Goal: Task Accomplishment & Management: Complete application form

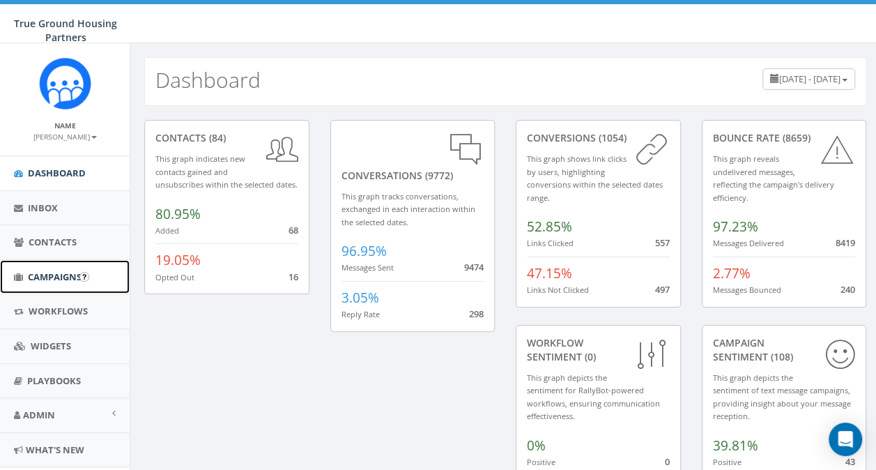
click at [39, 278] on span "Campaigns" at bounding box center [55, 276] width 54 height 13
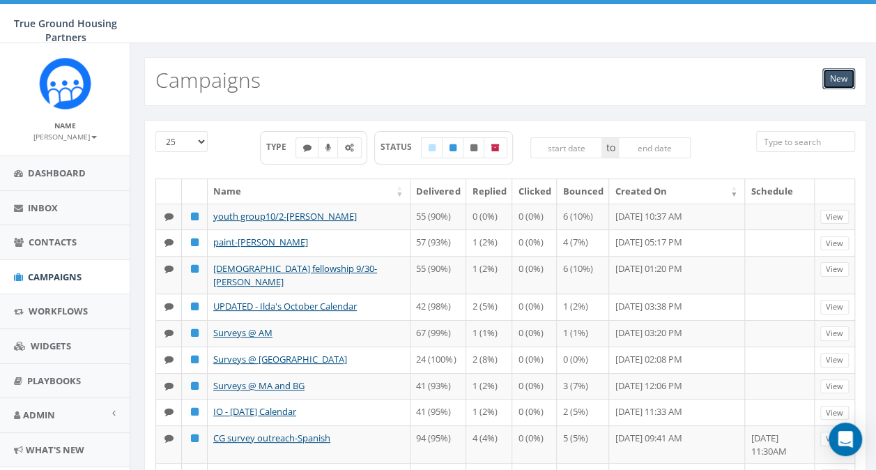
click at [843, 84] on link "New" at bounding box center [838, 78] width 33 height 21
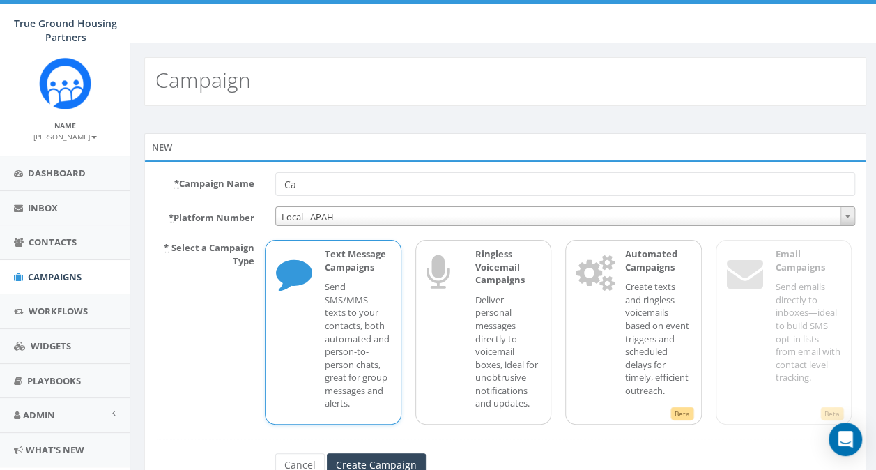
type input "C"
type input "correction for sip- [PERSON_NAME]"
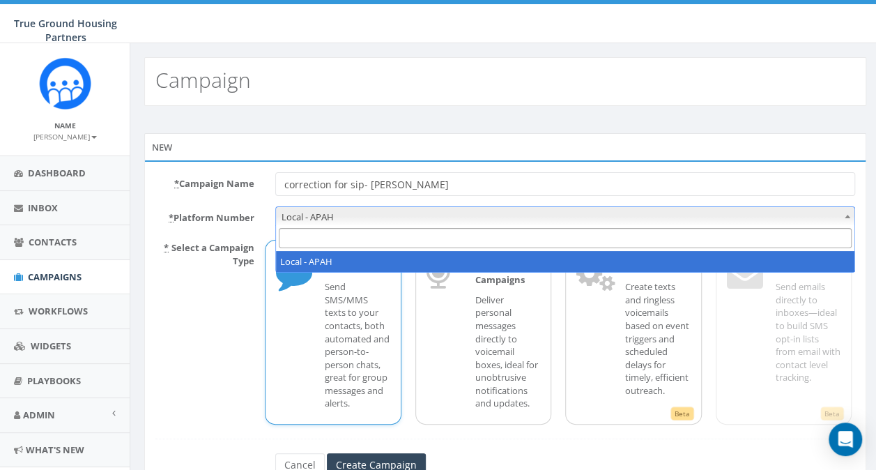
click at [422, 213] on span "Local - APAH" at bounding box center [565, 217] width 578 height 20
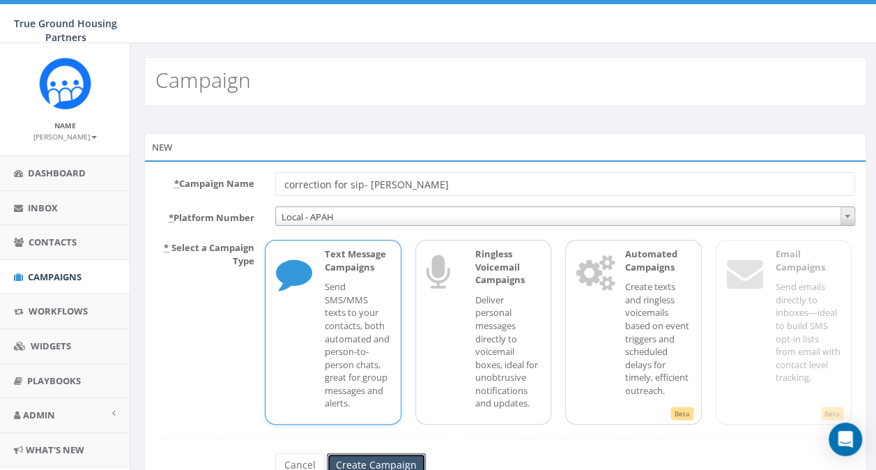
click at [350, 466] on input "Create Campaign" at bounding box center [376, 465] width 99 height 24
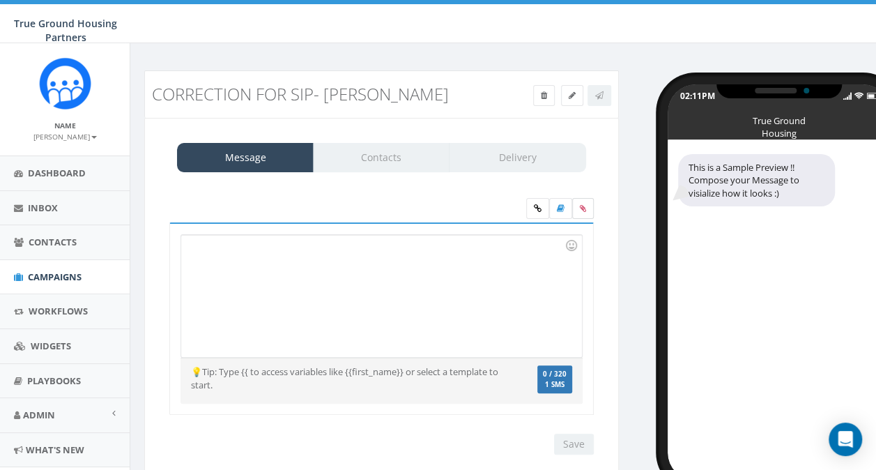
click at [585, 210] on icon at bounding box center [583, 208] width 6 height 8
click at [0, 0] on input "file" at bounding box center [0, 0] width 0 height 0
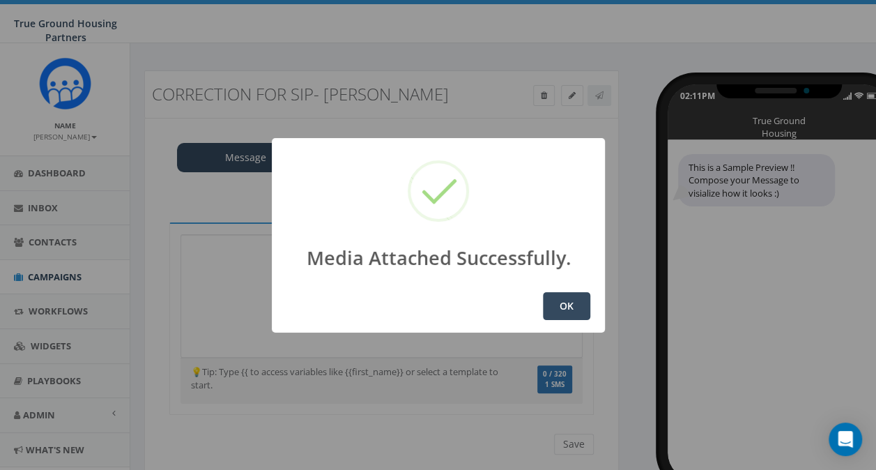
click at [573, 310] on button "OK" at bounding box center [566, 306] width 47 height 28
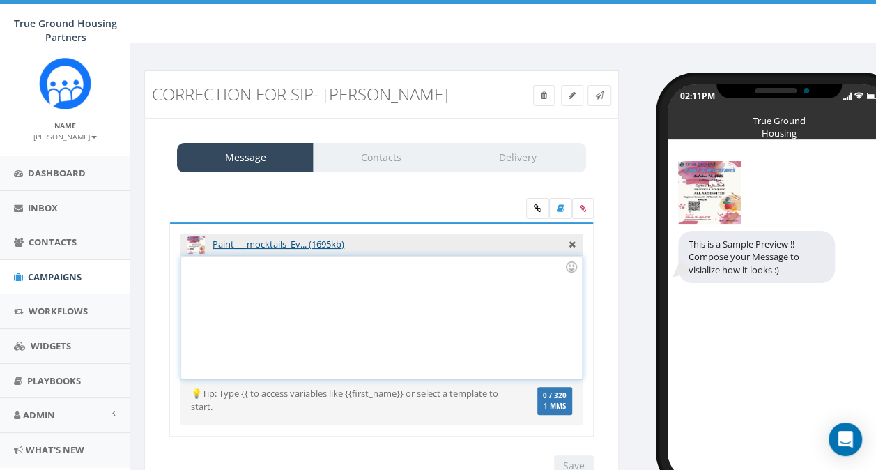
click at [261, 275] on div at bounding box center [381, 317] width 400 height 122
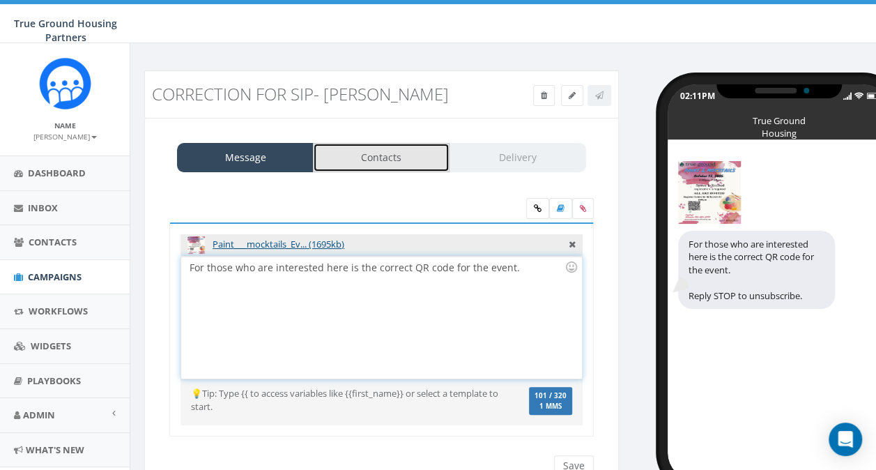
click at [376, 148] on link "Contacts" at bounding box center [381, 157] width 137 height 29
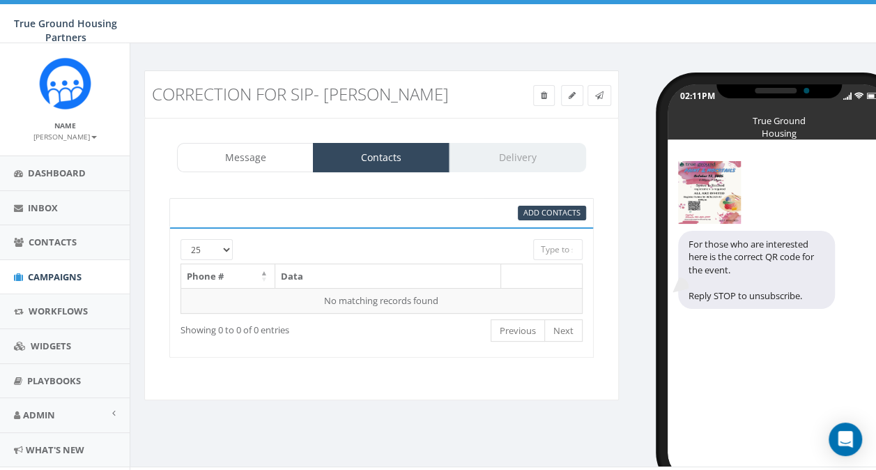
click at [224, 248] on div at bounding box center [364, 245] width 317 height 13
click at [226, 247] on div at bounding box center [364, 245] width 317 height 13
click at [212, 247] on div at bounding box center [364, 245] width 317 height 13
click at [230, 245] on div at bounding box center [364, 245] width 317 height 13
click at [556, 212] on span "Add Contacts" at bounding box center [551, 212] width 57 height 10
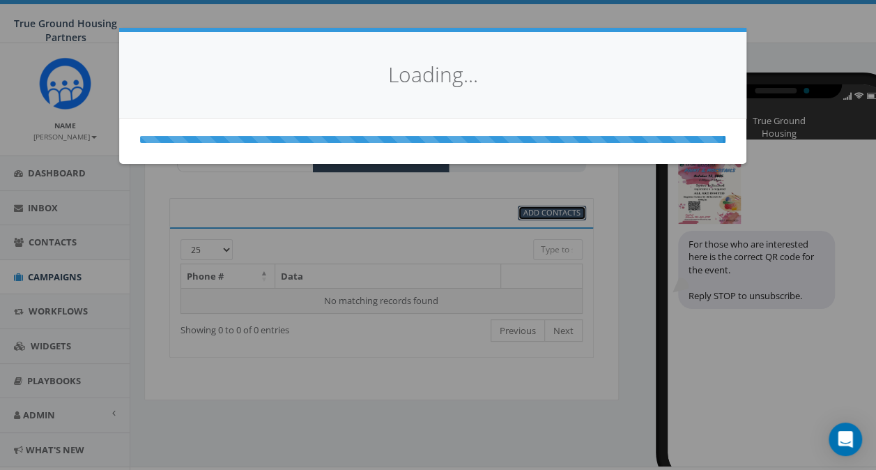
select select
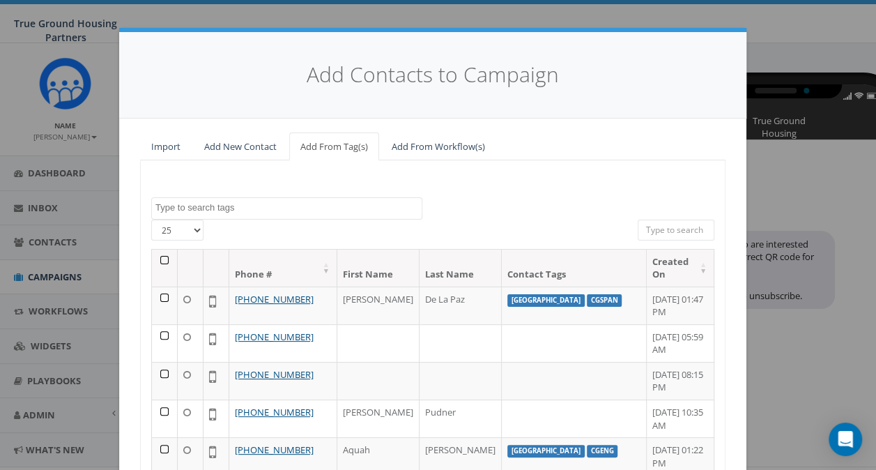
click at [214, 201] on textarea "Search" at bounding box center [288, 207] width 266 height 13
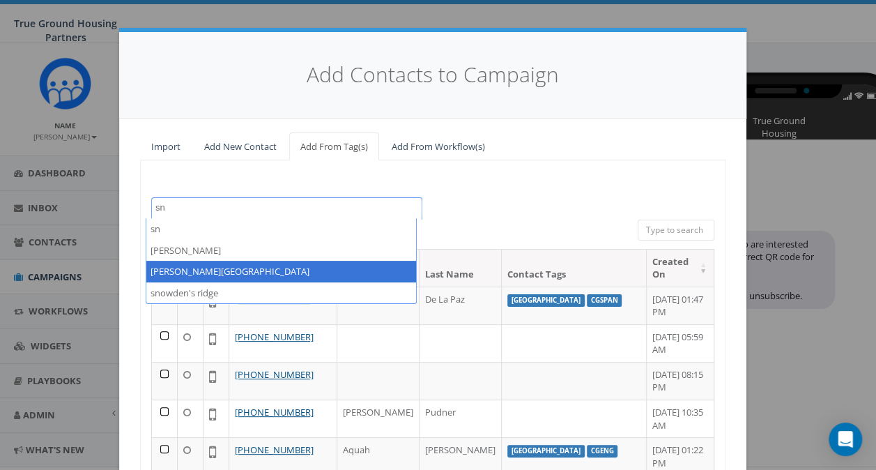
type textarea "sn"
select select "[PERSON_NAME][GEOGRAPHIC_DATA]"
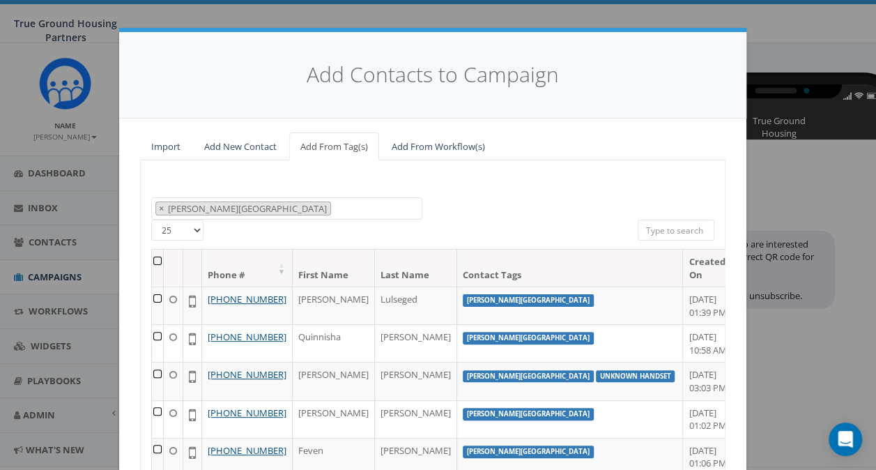
click at [190, 226] on select "25 50 100" at bounding box center [177, 229] width 52 height 21
select select "100"
click at [151, 219] on select "25 50 100" at bounding box center [177, 229] width 52 height 21
click at [152, 261] on th at bounding box center [158, 267] width 12 height 37
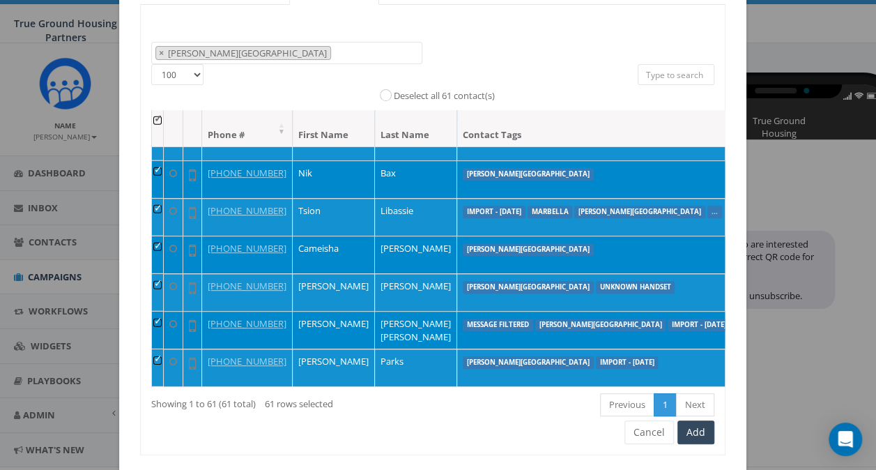
scroll to position [170, 0]
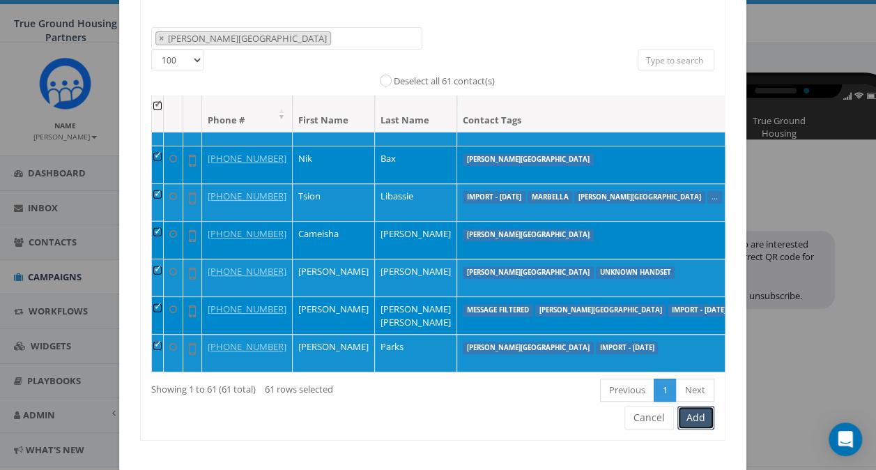
click at [698, 408] on button "Add" at bounding box center [695, 417] width 37 height 24
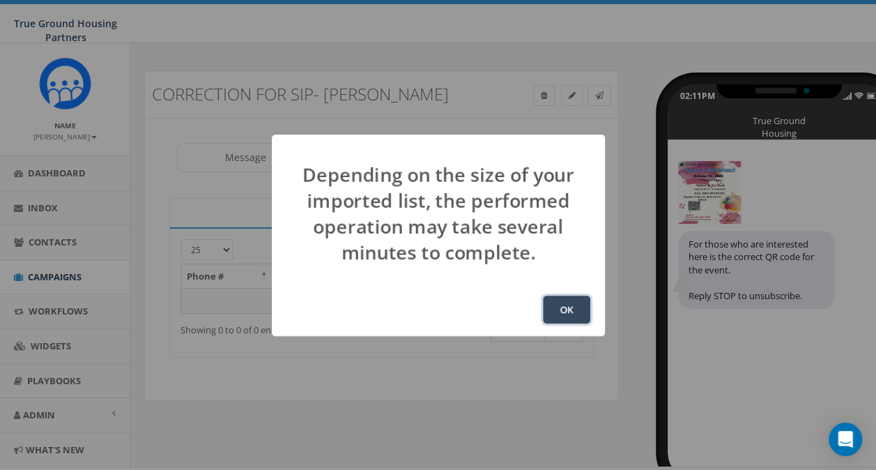
click at [575, 308] on button "OK" at bounding box center [566, 309] width 47 height 28
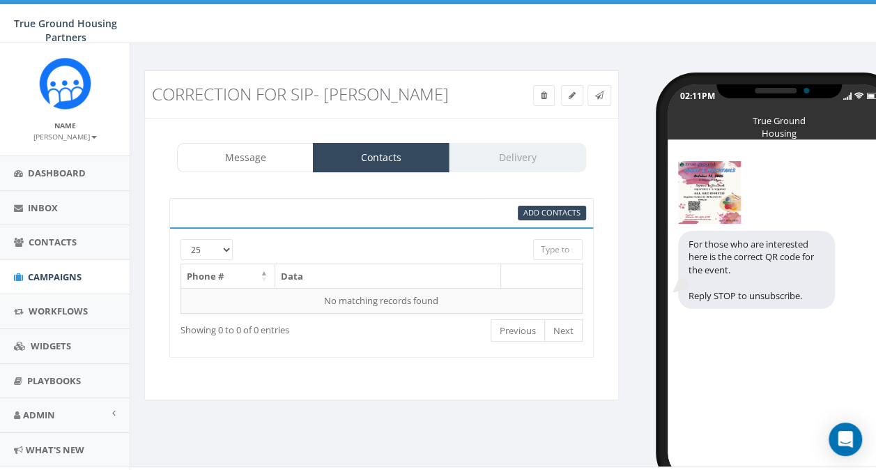
scroll to position [24, 0]
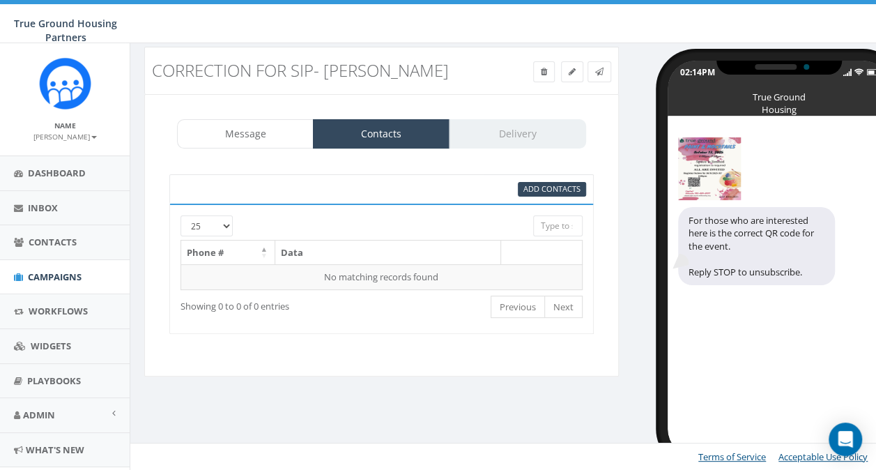
click at [506, 132] on div "Message Contacts Delivery" at bounding box center [381, 133] width 409 height 29
click at [50, 272] on span "Campaigns" at bounding box center [55, 276] width 54 height 13
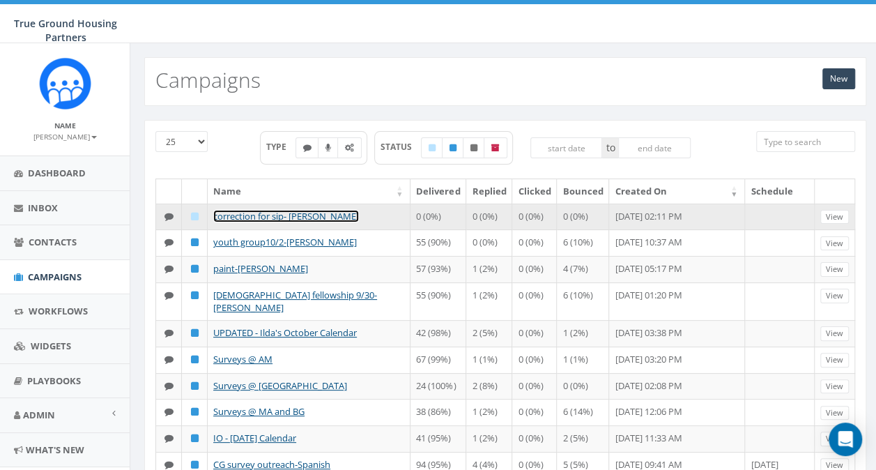
click at [242, 212] on link "correction for sip- [PERSON_NAME]" at bounding box center [286, 216] width 146 height 13
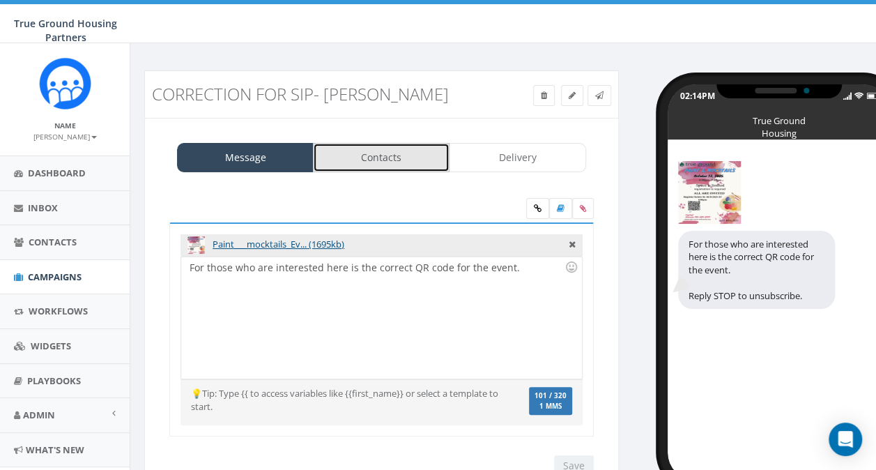
click at [366, 160] on link "Contacts" at bounding box center [381, 157] width 137 height 29
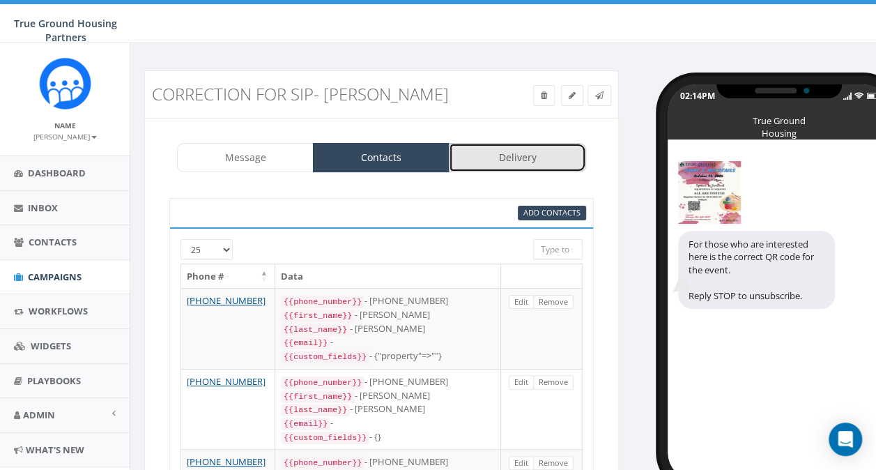
click at [518, 156] on link "Delivery" at bounding box center [517, 157] width 137 height 29
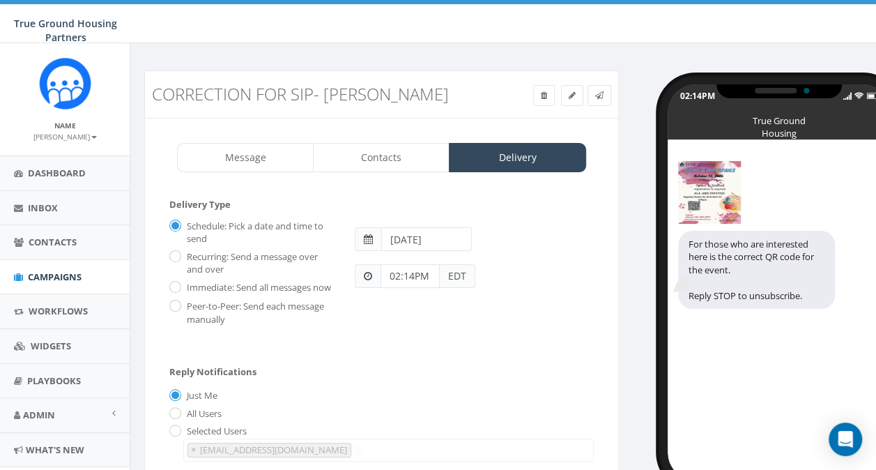
click at [183, 285] on label "Immediate: Send all messages now" at bounding box center [257, 288] width 148 height 14
click at [178, 285] on input "Immediate: Send all messages now" at bounding box center [173, 288] width 9 height 9
radio input "true"
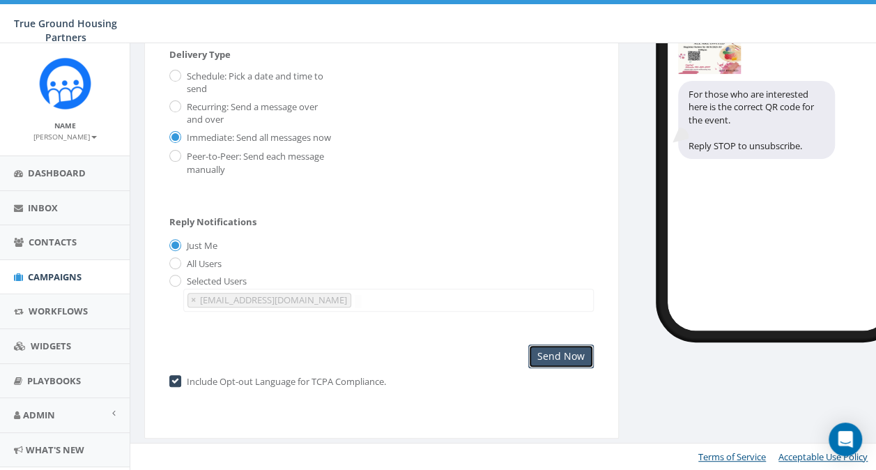
click at [570, 353] on input "Send Now" at bounding box center [560, 356] width 65 height 24
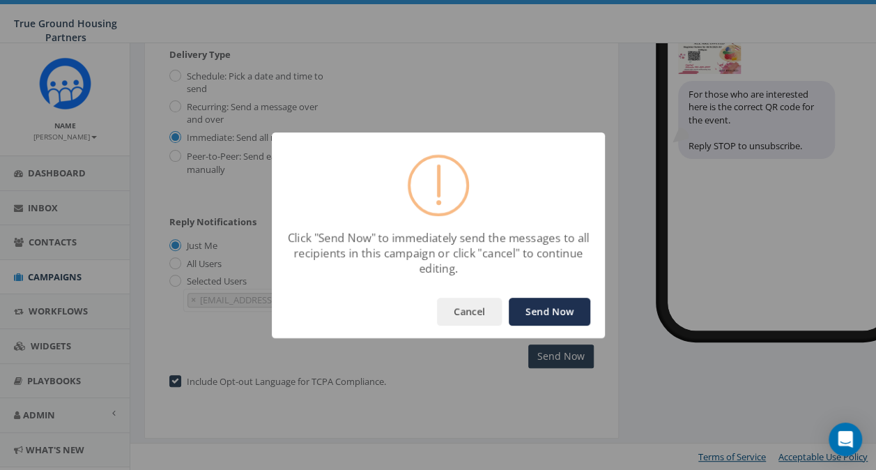
click at [566, 316] on button "Send Now" at bounding box center [550, 311] width 82 height 28
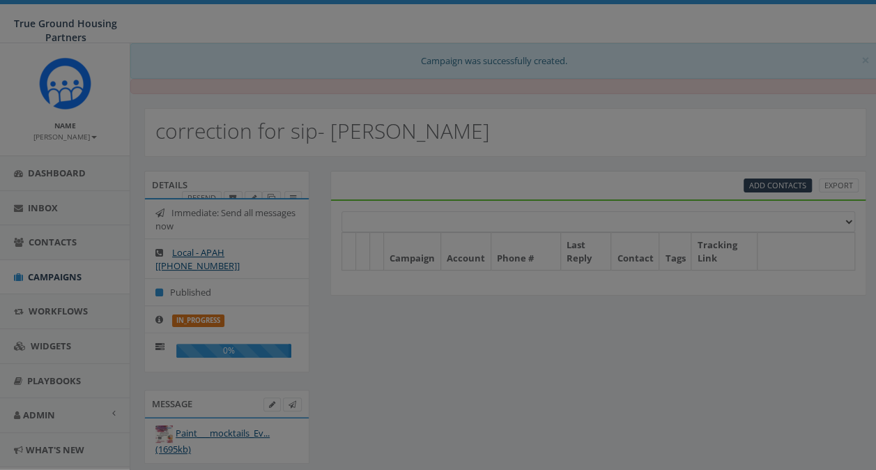
select select
